Goal: Information Seeking & Learning: Find specific fact

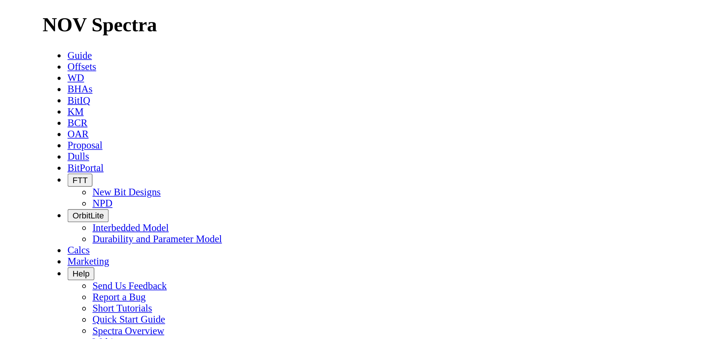
scroll to position [12392, 0]
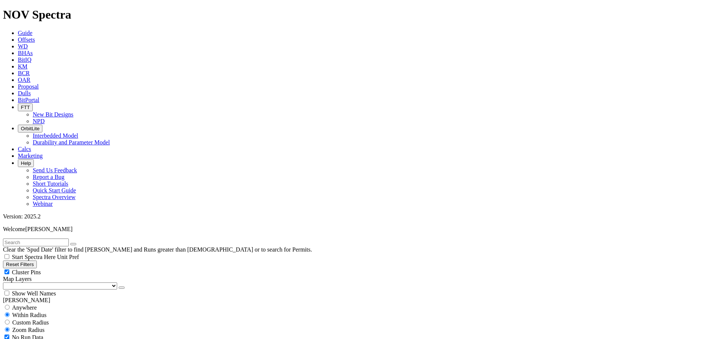
scroll to position [1517, 0]
select select
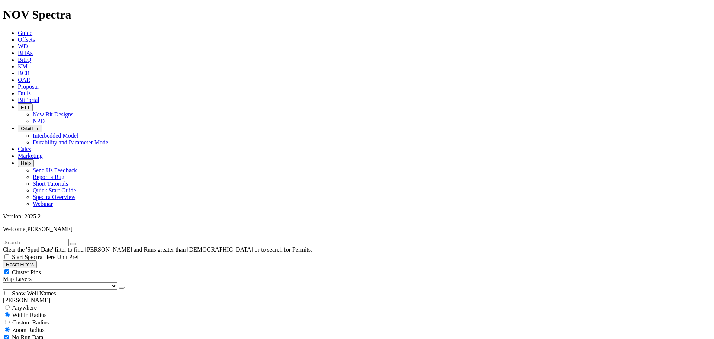
scroll to position [388, 0]
